Goal: Navigation & Orientation: Find specific page/section

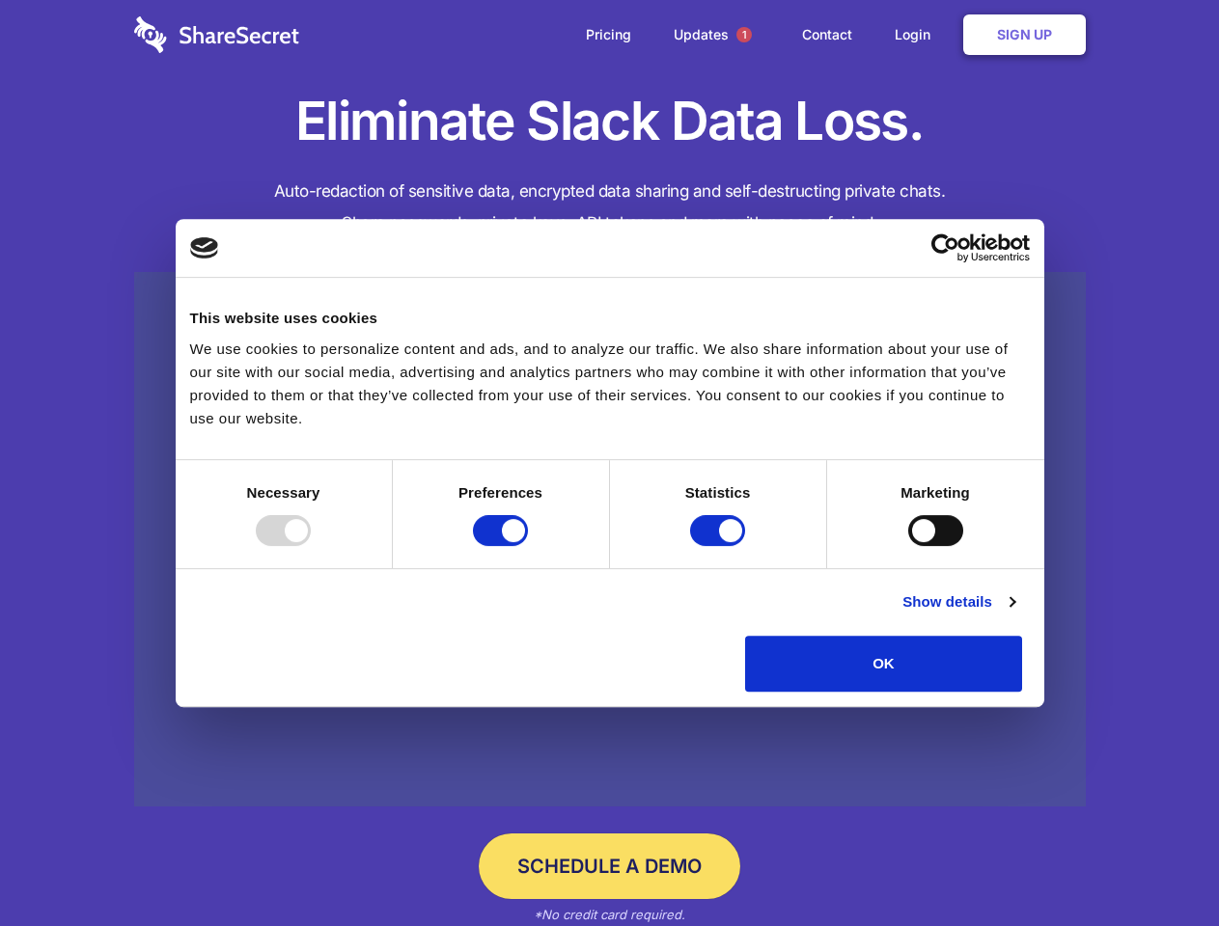
click at [311, 546] on div at bounding box center [283, 530] width 55 height 31
click at [528, 546] on input "Preferences" at bounding box center [500, 530] width 55 height 31
checkbox input "false"
click at [720, 546] on input "Statistics" at bounding box center [717, 530] width 55 height 31
checkbox input "false"
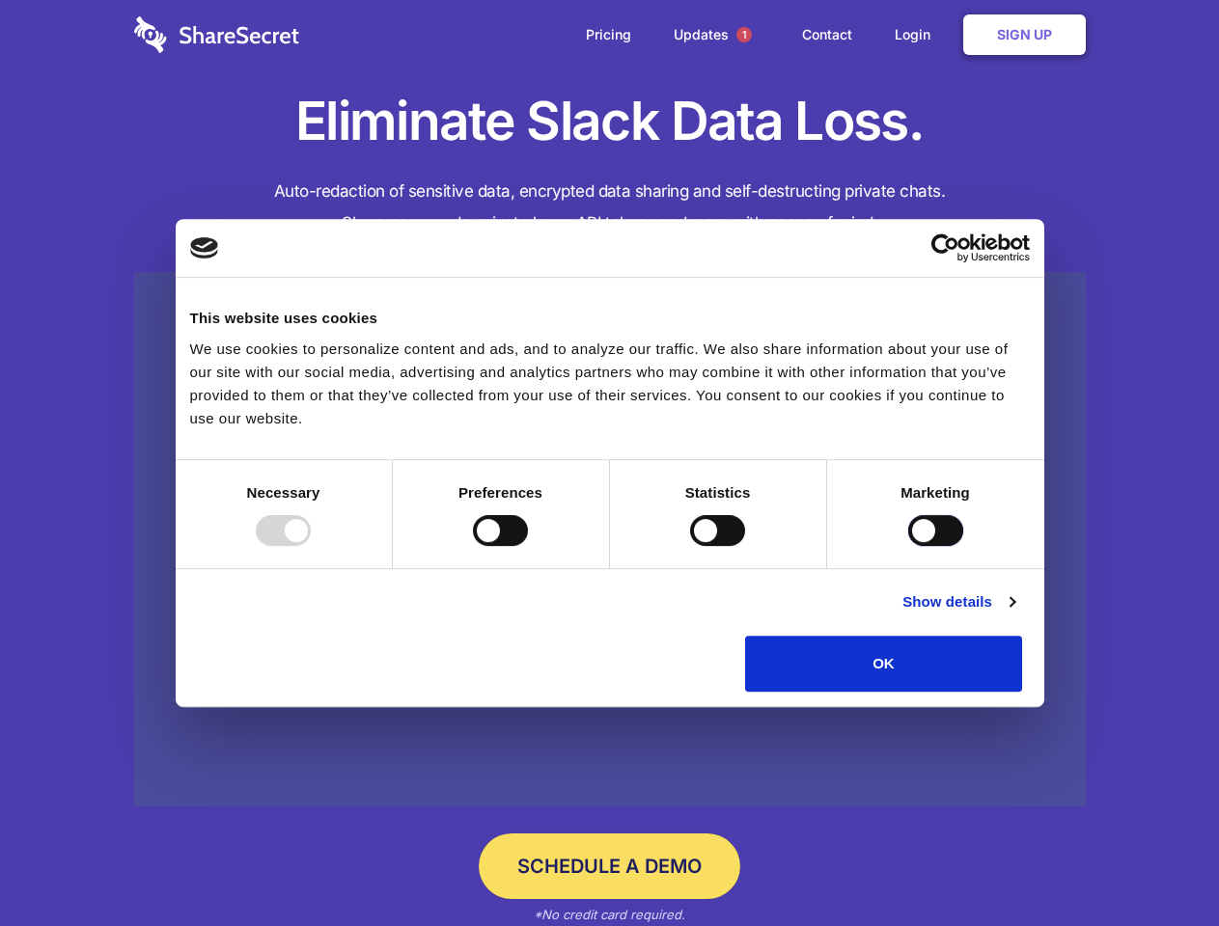
click at [908, 546] on input "Marketing" at bounding box center [935, 530] width 55 height 31
checkbox input "true"
click at [1014, 614] on link "Show details" at bounding box center [958, 602] width 112 height 23
click at [0, 0] on ul "Necessary 7 Necessary cookies help make a website usable by enabling basic func…" at bounding box center [0, 0] width 0 height 0
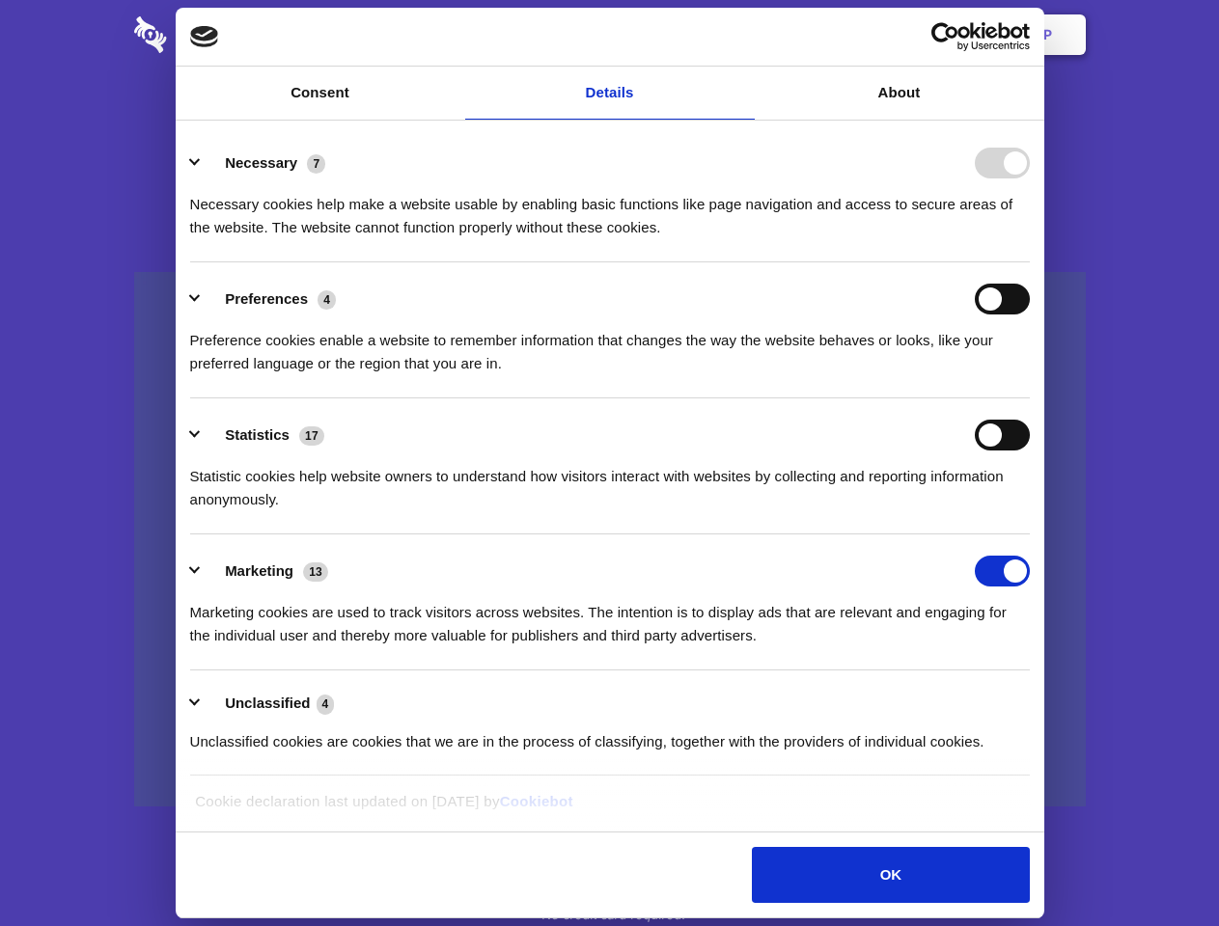
click at [743, 35] on span "1" at bounding box center [743, 34] width 15 height 15
